Goal: Find specific page/section: Find specific page/section

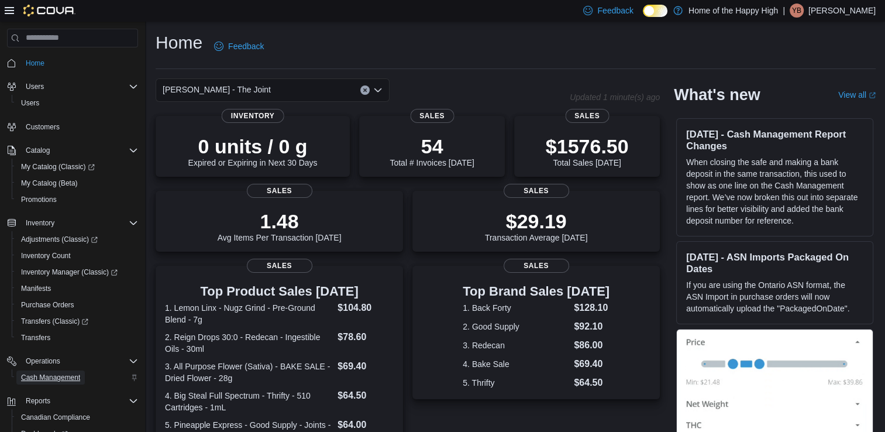
click at [37, 375] on span "Cash Management" at bounding box center [50, 377] width 59 height 9
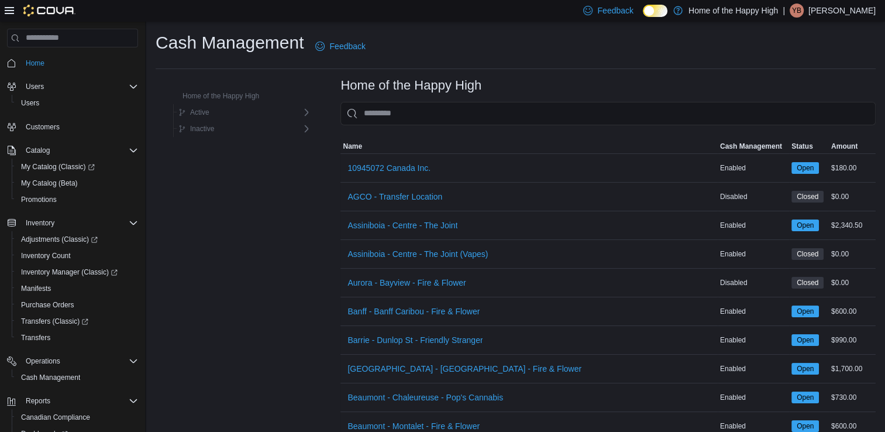
click at [385, 118] on input "This is a search bar. As you type, the results lower in the page will automatic…" at bounding box center [609, 113] width 536 height 23
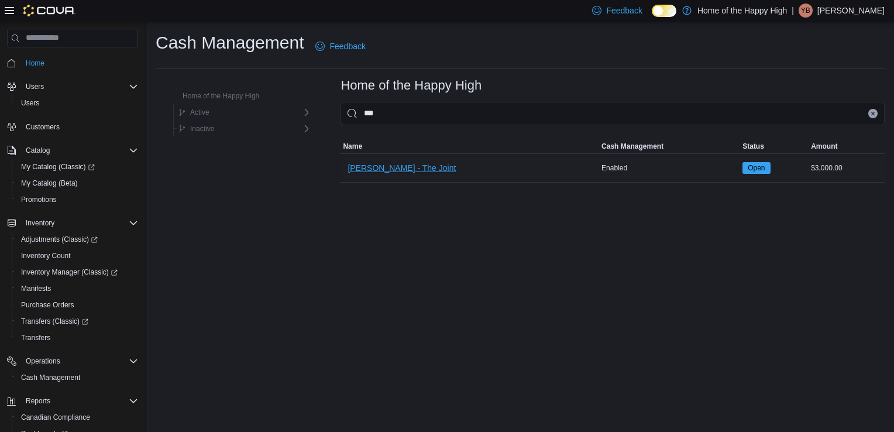
type input "***"
click at [407, 172] on span "[PERSON_NAME] - The Joint" at bounding box center [402, 168] width 108 height 12
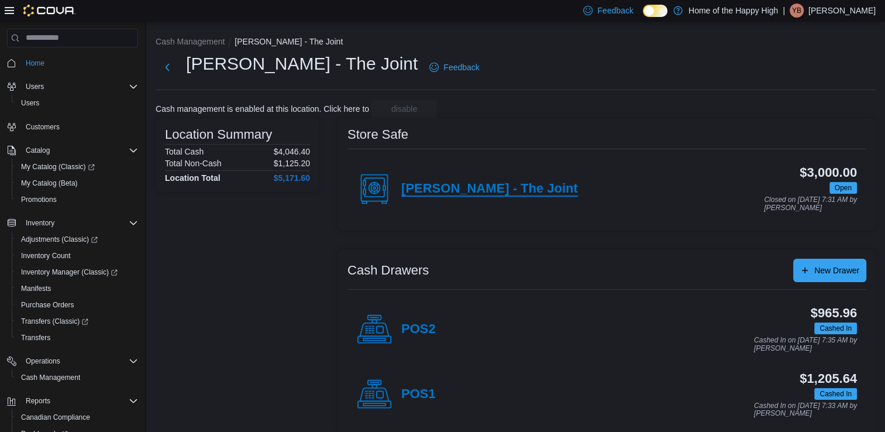
click at [525, 188] on h4 "[PERSON_NAME] - The Joint" at bounding box center [489, 188] width 177 height 15
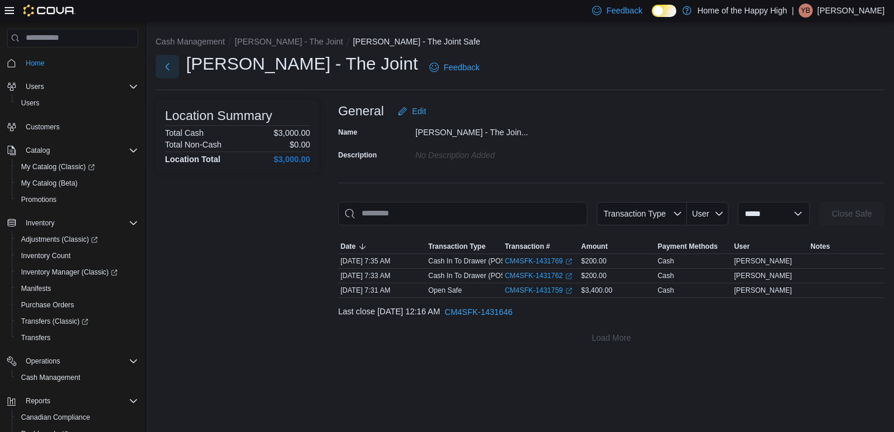
click at [169, 72] on button "Next" at bounding box center [167, 66] width 23 height 23
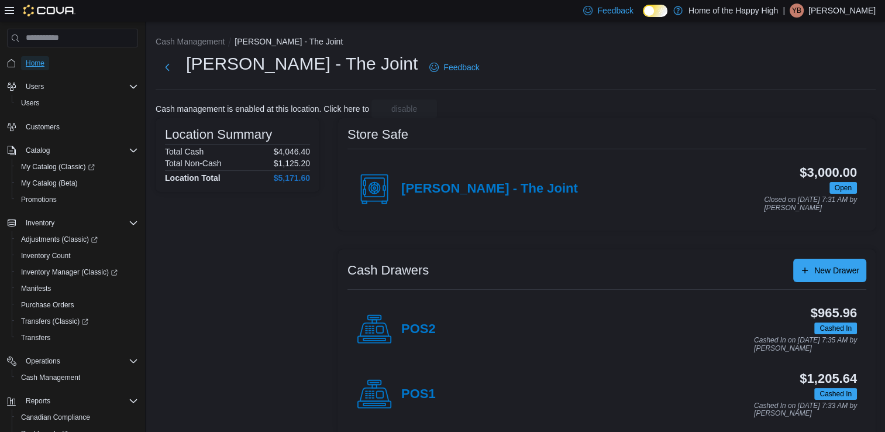
click at [39, 59] on span "Home" at bounding box center [35, 63] width 19 height 9
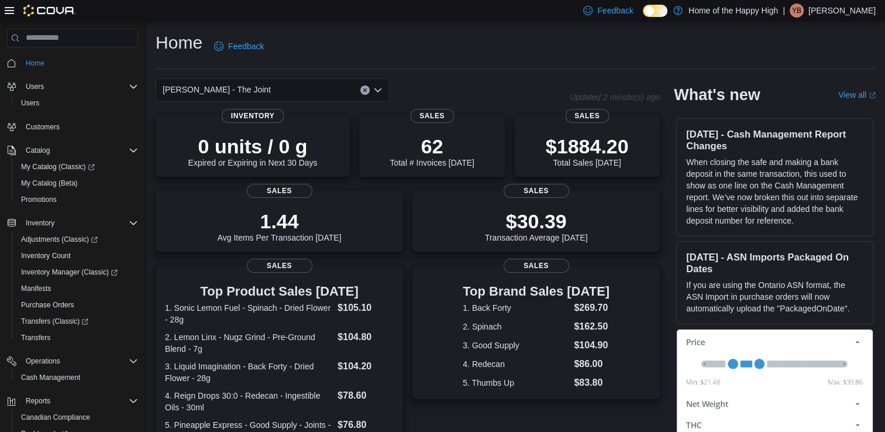
click at [246, 92] on span "[PERSON_NAME] - The Joint" at bounding box center [217, 90] width 108 height 14
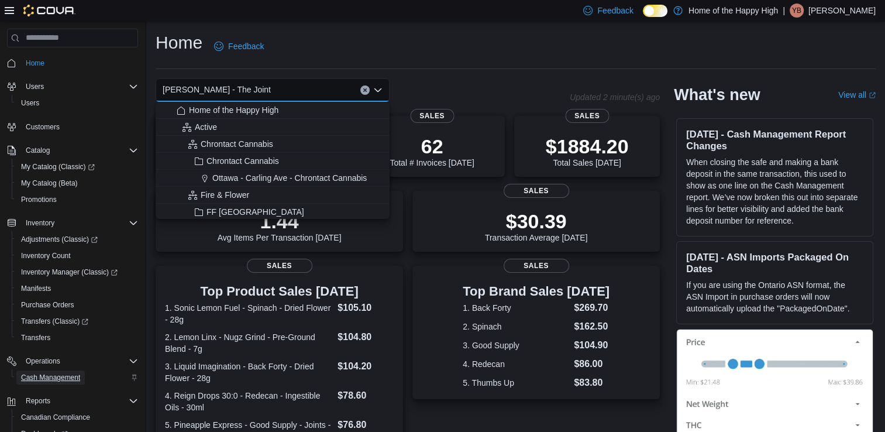
click at [55, 376] on span "Cash Management" at bounding box center [50, 377] width 59 height 9
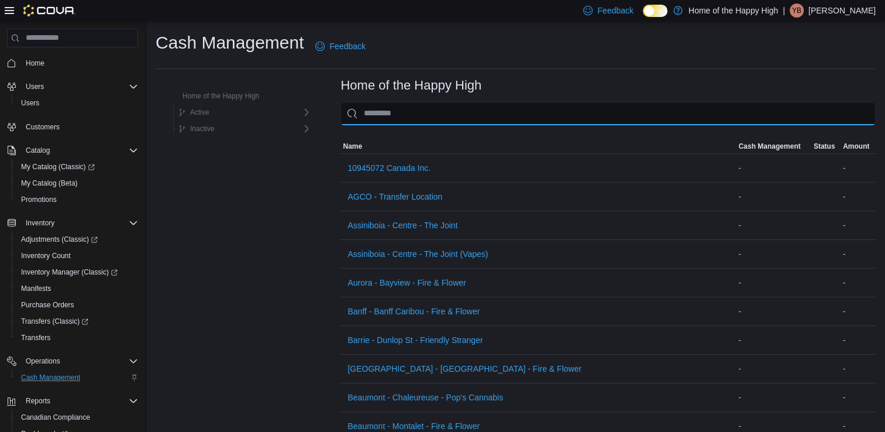
click at [443, 115] on input "This is a search bar. As you type, the results lower in the page will automatic…" at bounding box center [609, 113] width 536 height 23
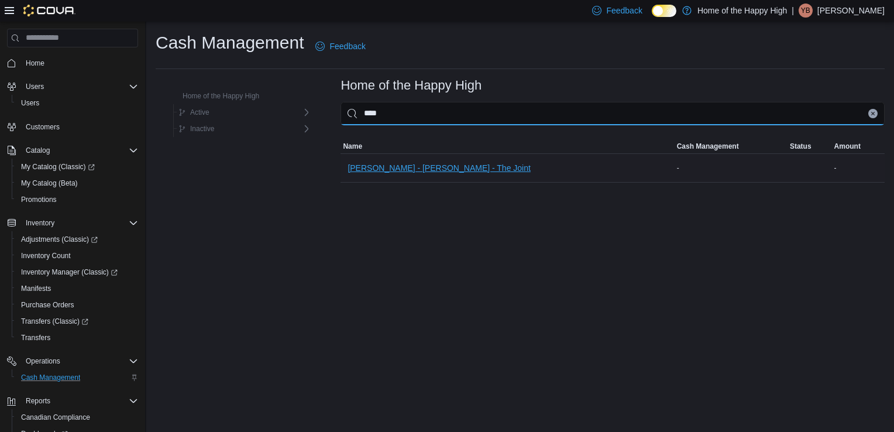
type input "****"
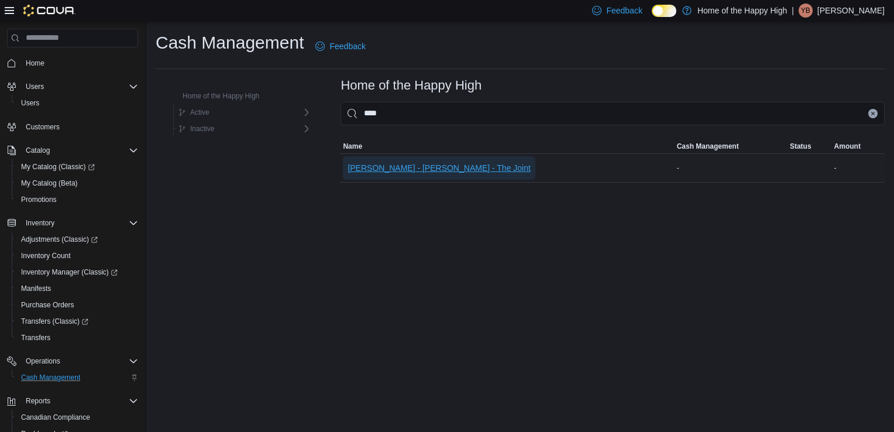
click at [404, 162] on span "[PERSON_NAME] - [PERSON_NAME] - The Joint" at bounding box center [439, 168] width 183 height 12
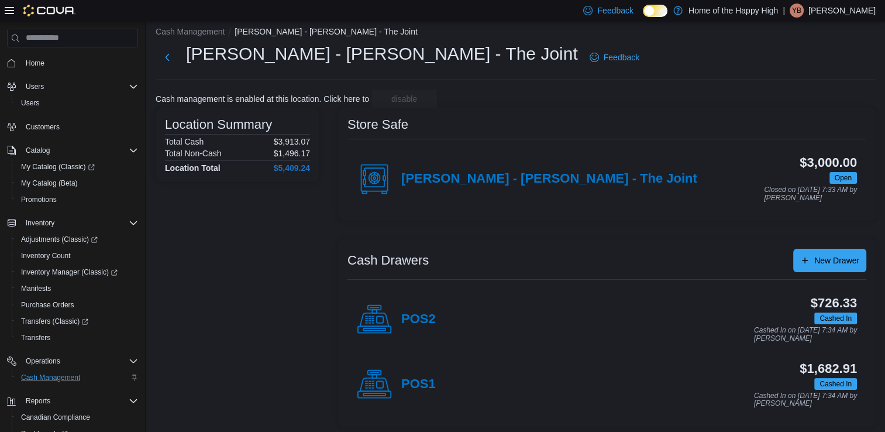
scroll to position [13, 0]
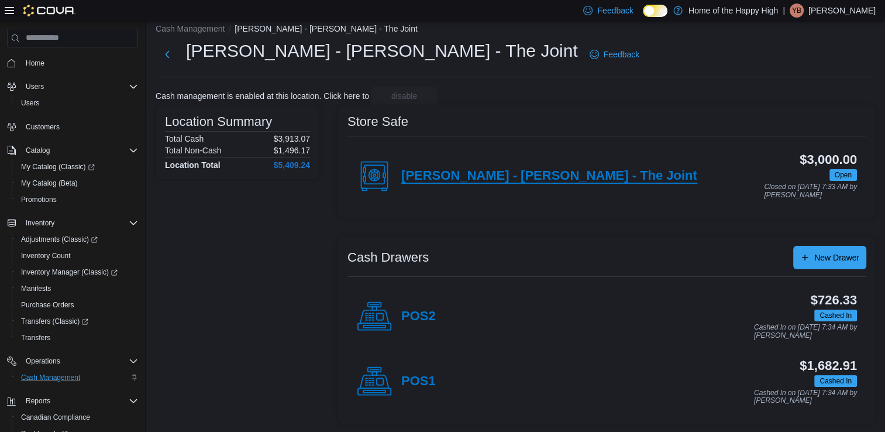
click at [500, 180] on h4 "[PERSON_NAME] - [PERSON_NAME] - The Joint" at bounding box center [549, 176] width 296 height 15
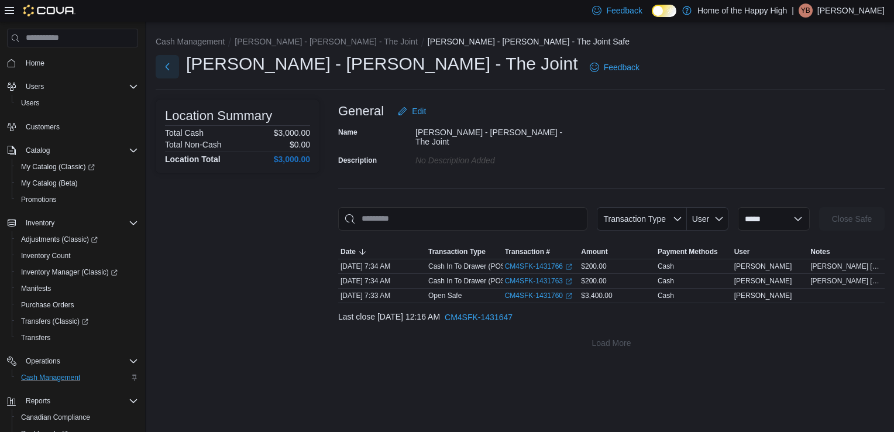
click at [173, 72] on button "Next" at bounding box center [167, 66] width 23 height 23
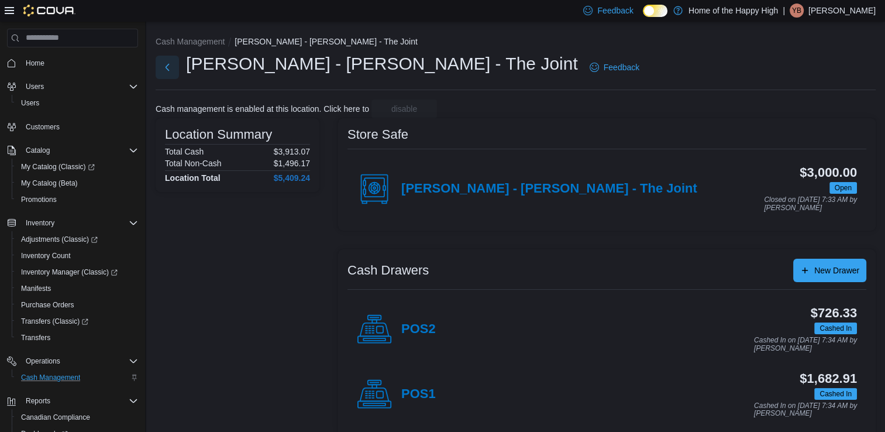
click at [173, 71] on button "Next" at bounding box center [167, 67] width 23 height 23
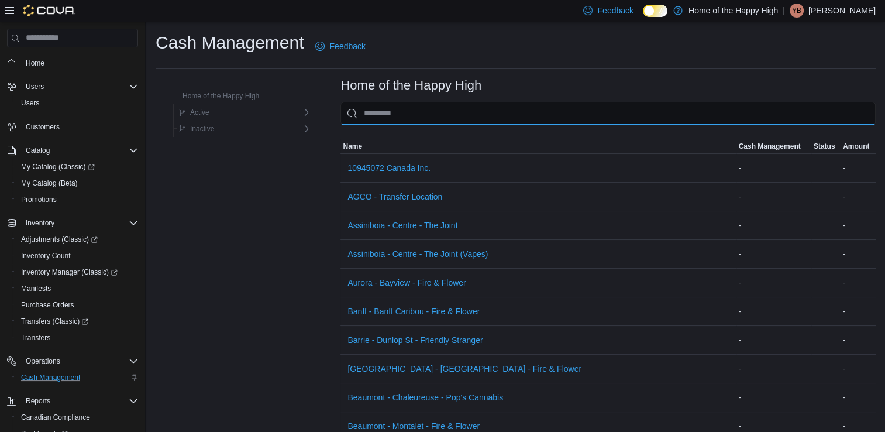
click at [406, 114] on input "This is a search bar. As you type, the results lower in the page will automatic…" at bounding box center [609, 113] width 536 height 23
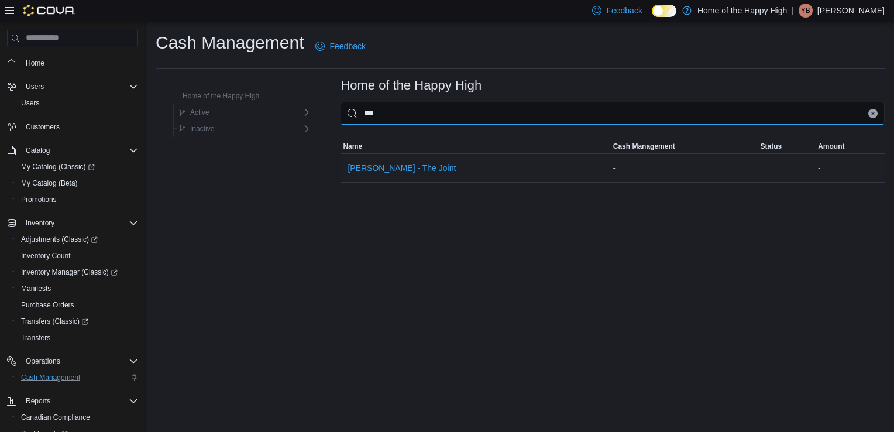
type input "***"
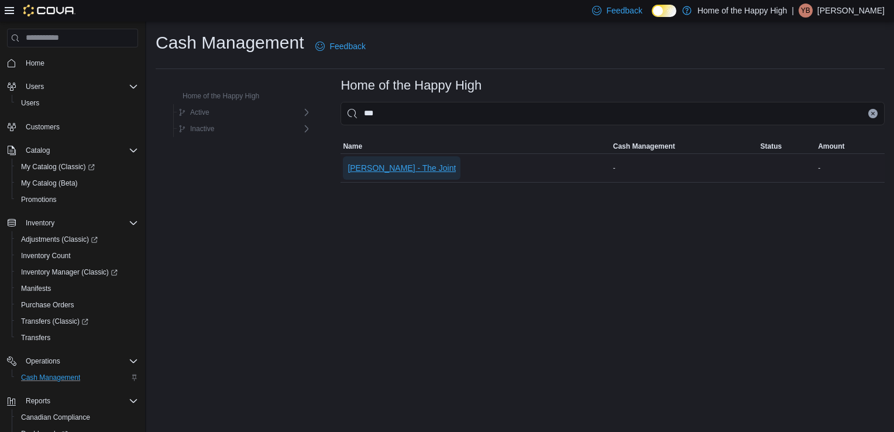
click at [398, 158] on span "[PERSON_NAME] - The Joint" at bounding box center [402, 167] width 108 height 23
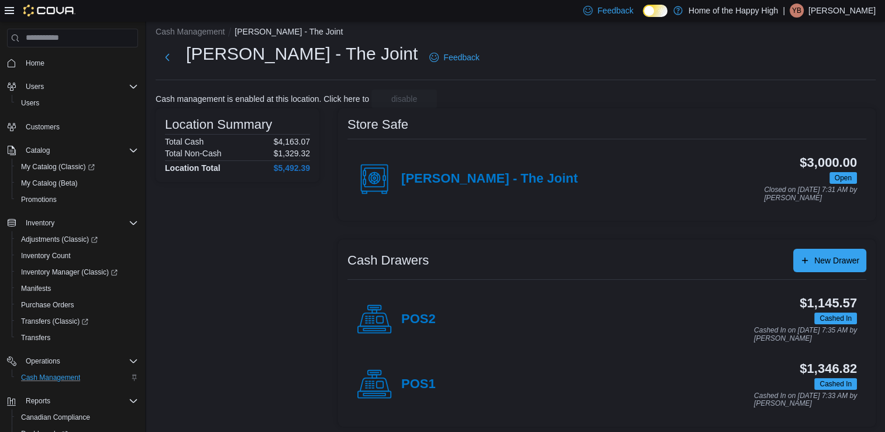
scroll to position [13, 0]
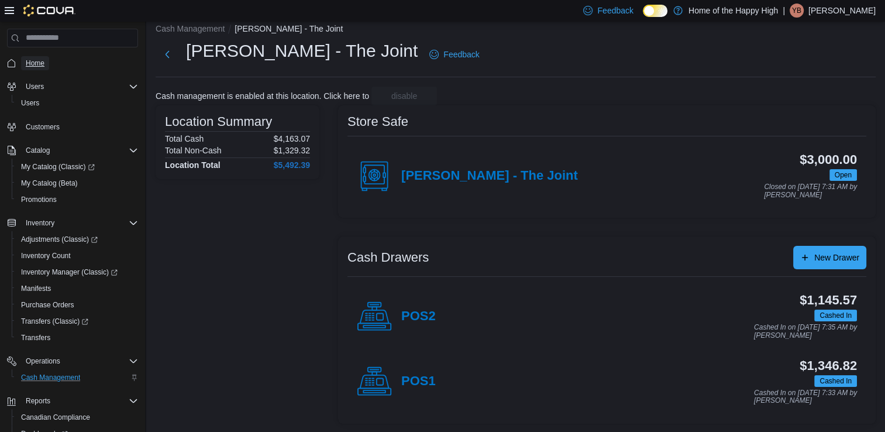
click at [39, 60] on span "Home" at bounding box center [35, 63] width 19 height 9
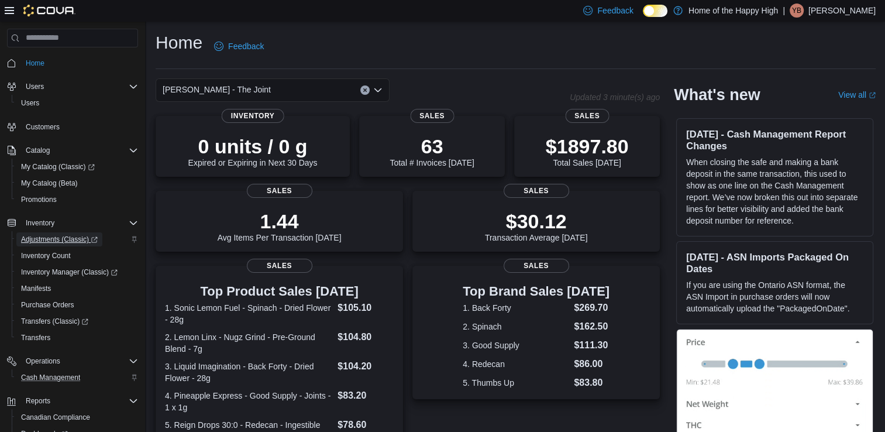
click at [79, 239] on span "Adjustments (Classic)" at bounding box center [59, 239] width 77 height 9
